Goal: Information Seeking & Learning: Learn about a topic

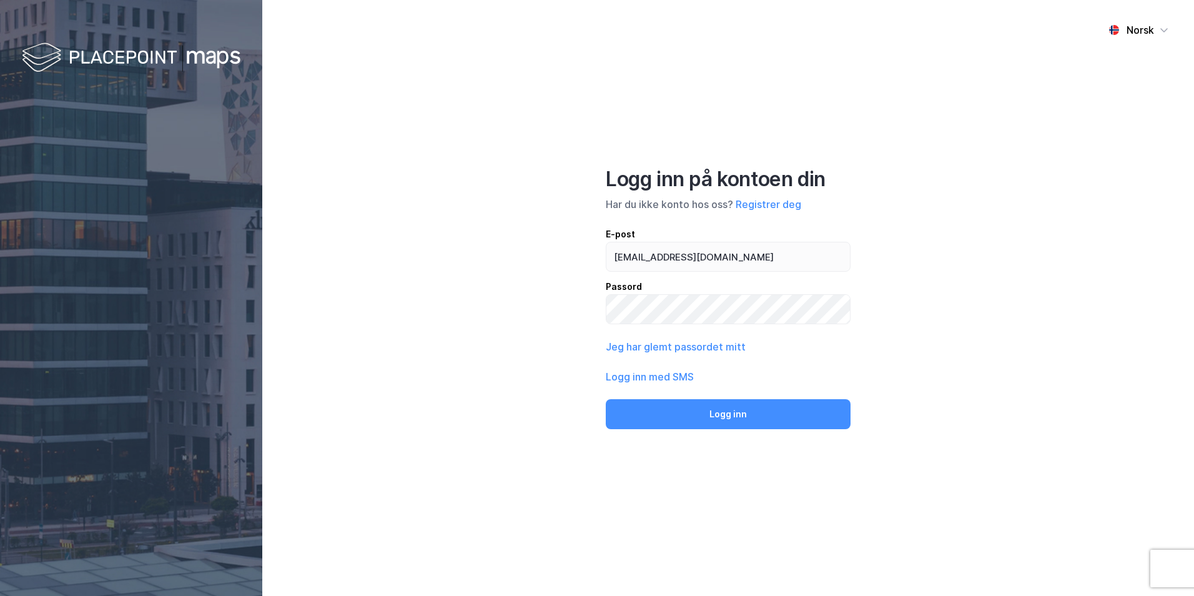
type input "[EMAIL_ADDRESS][DOMAIN_NAME]"
click at [606, 399] on button "Logg inn" at bounding box center [728, 414] width 245 height 30
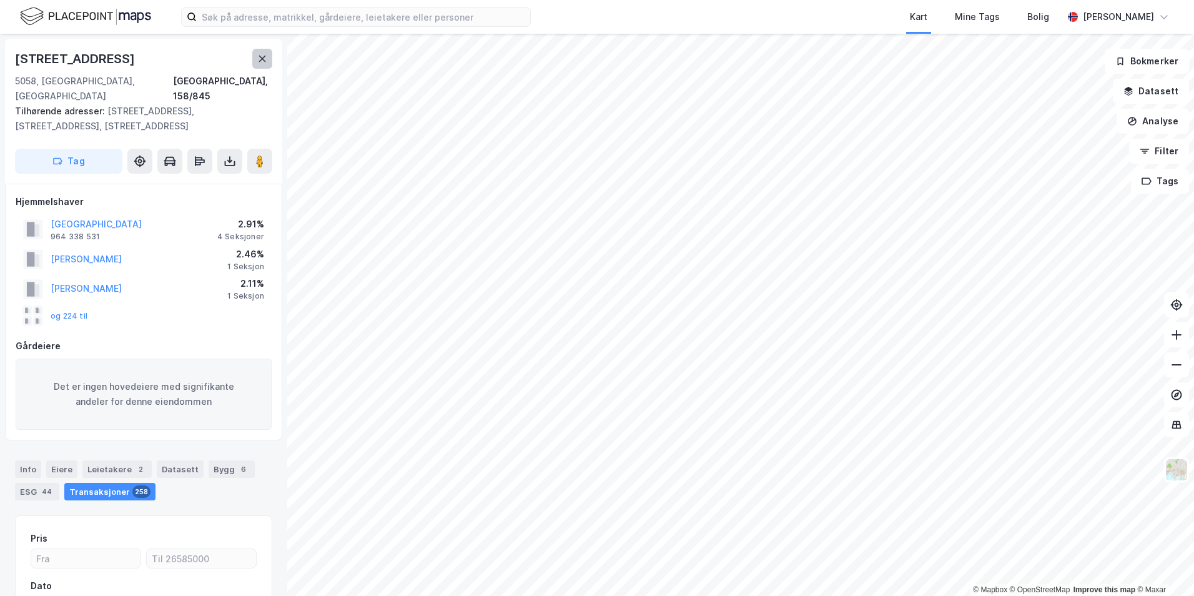
click at [256, 51] on button at bounding box center [262, 59] width 20 height 20
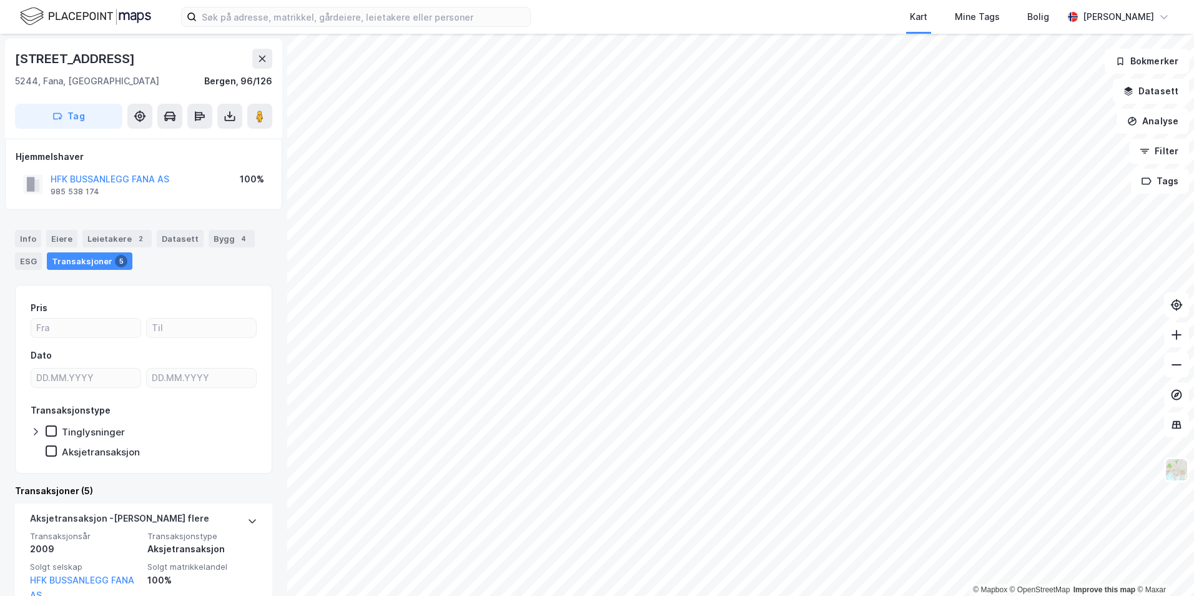
click at [687, 595] on html "Kart Mine Tags Bolig [PERSON_NAME] © Mapbox © OpenStreetMap Improve this map © …" at bounding box center [597, 298] width 1194 height 596
